Goal: Check status

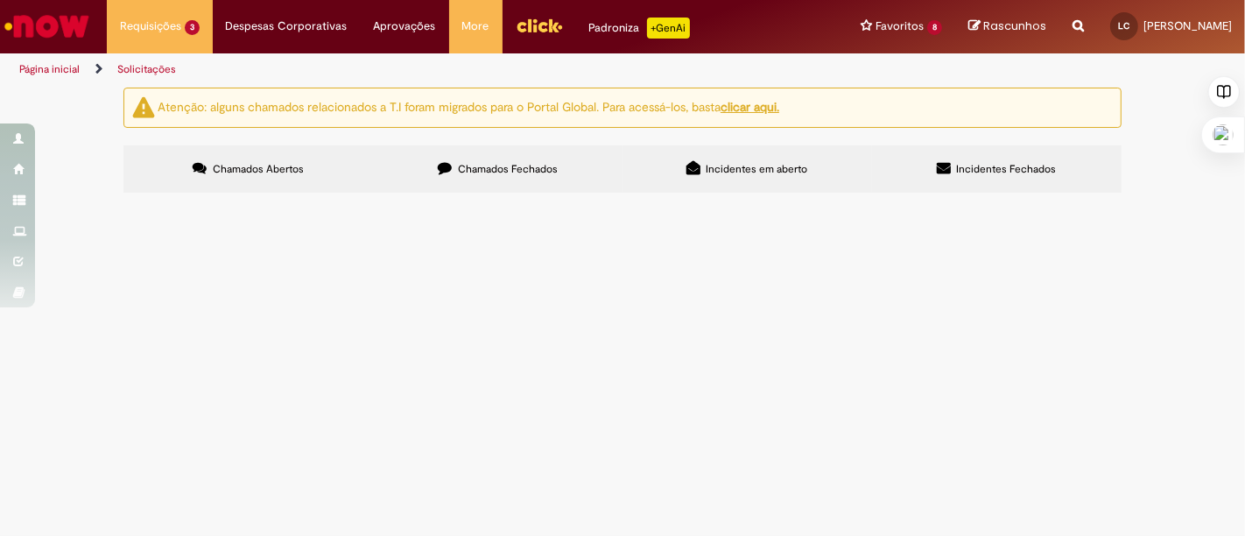
click at [0, 0] on span "EC referente cobrança de refugo com OK em anexo," at bounding box center [0, 0] width 0 height 0
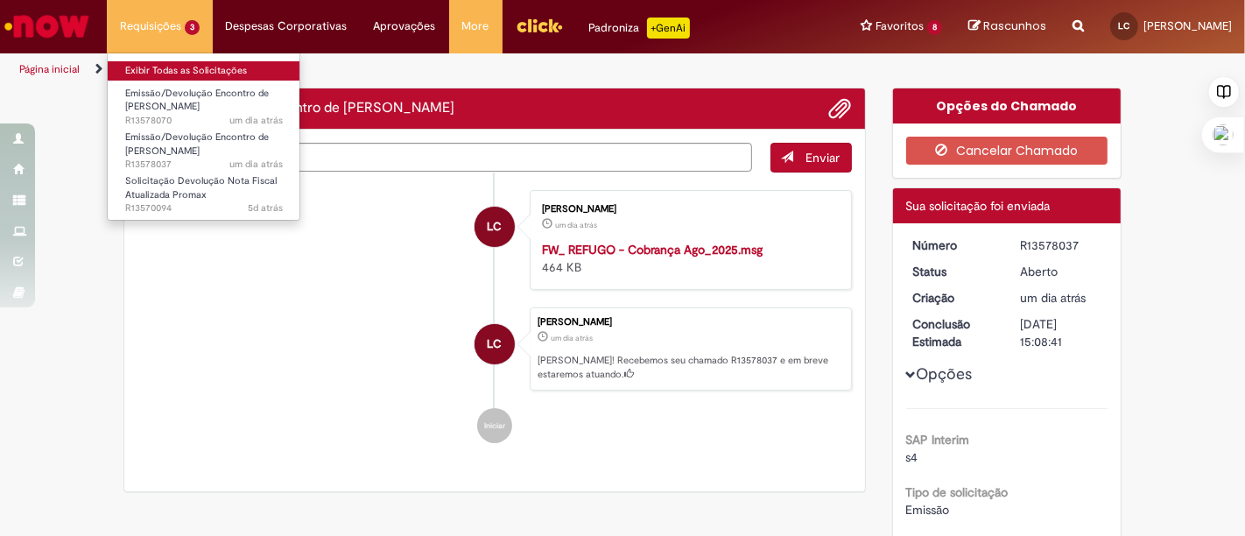
click at [197, 62] on link "Exibir Todas as Solicitações" at bounding box center [204, 70] width 193 height 19
